Goal: Navigation & Orientation: Find specific page/section

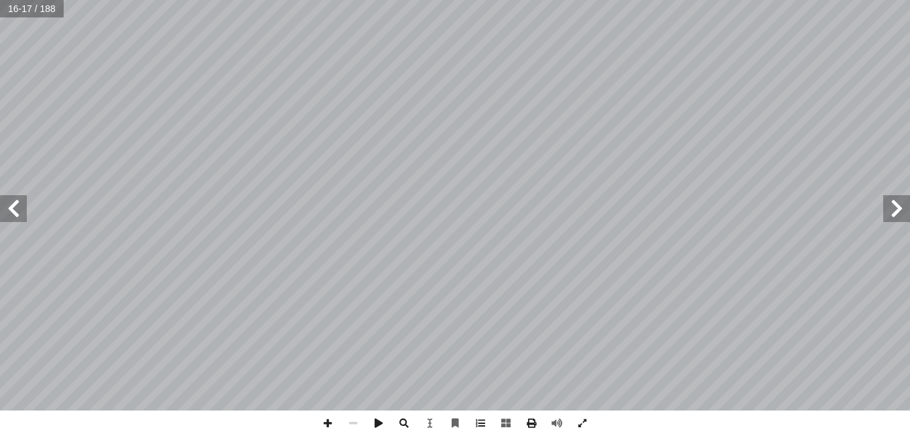
click at [17, 207] on span at bounding box center [13, 208] width 27 height 27
click at [890, 217] on span at bounding box center [896, 208] width 27 height 27
click at [19, 214] on span at bounding box center [13, 208] width 27 height 27
click at [14, 202] on span at bounding box center [13, 208] width 27 height 27
click at [12, 210] on span at bounding box center [13, 208] width 27 height 27
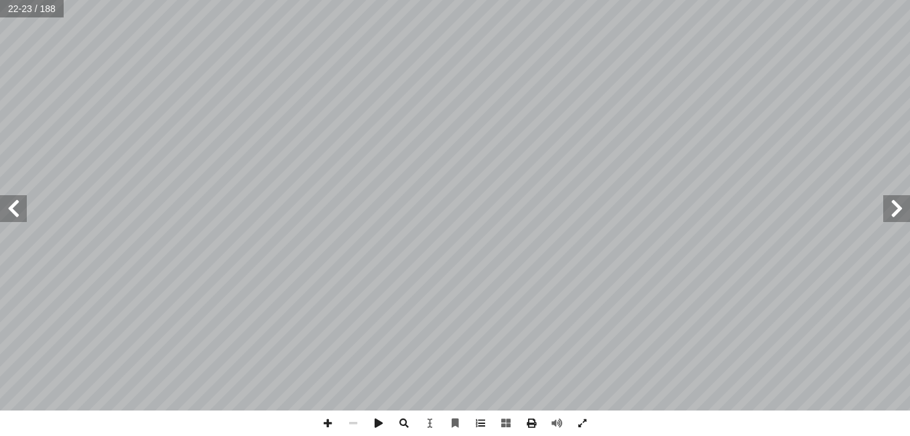
click at [12, 210] on span at bounding box center [13, 208] width 27 height 27
click at [0, 211] on span at bounding box center [13, 208] width 27 height 27
click at [902, 204] on span at bounding box center [896, 208] width 27 height 27
click at [11, 206] on span at bounding box center [13, 208] width 27 height 27
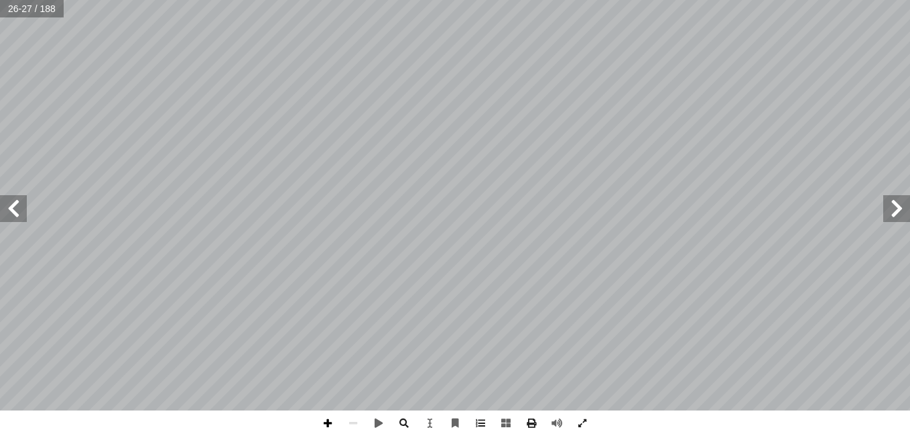
click at [326, 430] on span at bounding box center [327, 422] width 25 height 25
